Goal: Transaction & Acquisition: Purchase product/service

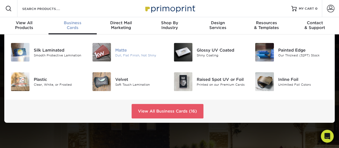
click at [127, 52] on div "Matte" at bounding box center [140, 50] width 50 height 6
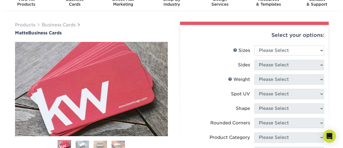
scroll to position [21, 0]
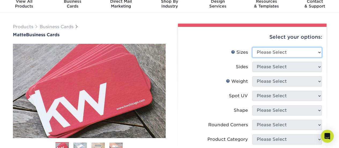
click at [318, 52] on select "Please Select 1.5" x 3.5" - Mini 1.75" x 3.5" - Mini 2" x 2" - Square 2" x 3" -…" at bounding box center [287, 52] width 70 height 10
select select "2.00x3.50"
click at [252, 47] on select "Please Select 1.5" x 3.5" - Mini 1.75" x 3.5" - Mini 2" x 2" - Square 2" x 3" -…" at bounding box center [287, 52] width 70 height 10
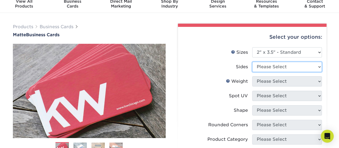
click at [318, 67] on select "Please Select Print Both Sides Print Front Only" at bounding box center [287, 67] width 70 height 10
select select "32d3c223-f82c-492b-b915-ba065a00862f"
click at [252, 62] on select "Please Select Print Both Sides Print Front Only" at bounding box center [287, 67] width 70 height 10
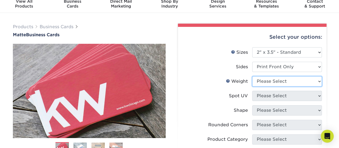
click at [319, 80] on select "Please Select 16PT 14PT" at bounding box center [287, 81] width 70 height 10
select select "16PT"
click at [252, 76] on select "Please Select 16PT 14PT" at bounding box center [287, 81] width 70 height 10
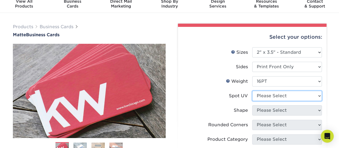
click at [318, 97] on select "Please Select No Spot UV Front Only" at bounding box center [287, 96] width 70 height 10
select select "1"
click at [252, 91] on select "Please Select No Spot UV Front Only" at bounding box center [287, 96] width 70 height 10
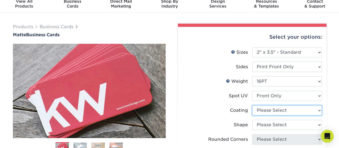
click at [318, 111] on select at bounding box center [287, 110] width 70 height 10
select select "121bb7b5-3b4d-429f-bd8d-bbf80e953313"
click at [252, 105] on select at bounding box center [287, 110] width 70 height 10
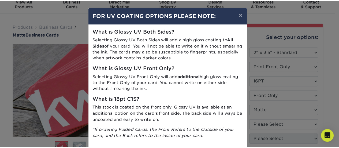
scroll to position [0, 0]
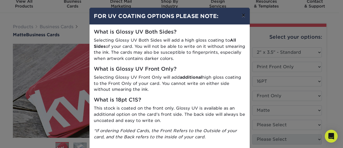
click at [241, 16] on button "×" at bounding box center [243, 15] width 12 height 15
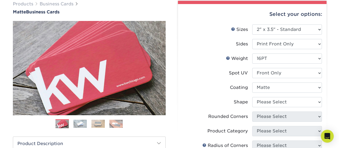
scroll to position [49, 0]
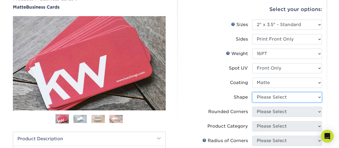
click at [320, 96] on select "Please Select Standard" at bounding box center [287, 97] width 70 height 10
select select "standard"
click at [252, 92] on select "Please Select Standard" at bounding box center [287, 97] width 70 height 10
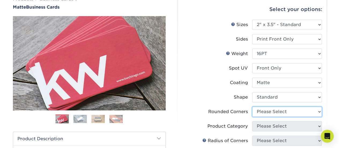
click at [319, 112] on select "Please Select Yes - Round 2 Corners Yes - Round 4 Corners No" at bounding box center [287, 111] width 70 height 10
select select "0"
click at [252, 106] on select "Please Select Yes - Round 2 Corners Yes - Round 4 Corners No" at bounding box center [287, 111] width 70 height 10
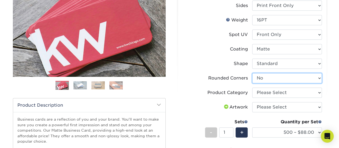
scroll to position [85, 0]
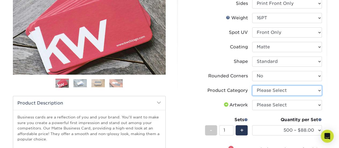
click at [318, 90] on select "Please Select Business Cards" at bounding box center [287, 90] width 70 height 10
select select "3b5148f1-0588-4f88-a218-97bcfdce65c1"
click at [252, 85] on select "Please Select Business Cards" at bounding box center [287, 90] width 70 height 10
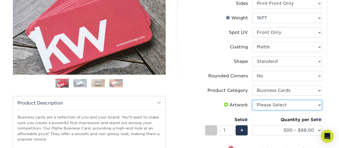
click at [319, 105] on select "Please Select I will upload files I need a design - $100" at bounding box center [287, 105] width 70 height 10
click at [327, 101] on div "Select your options: Sizes Help Sizes Please Select 1.5" x 3.5" - Mini -" at bounding box center [250, 101] width 161 height 283
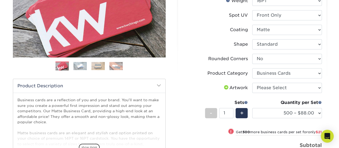
scroll to position [106, 0]
